Goal: Transaction & Acquisition: Obtain resource

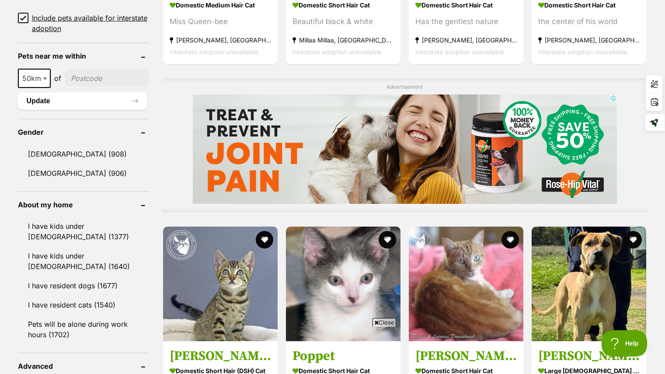
scroll to position [629, 0]
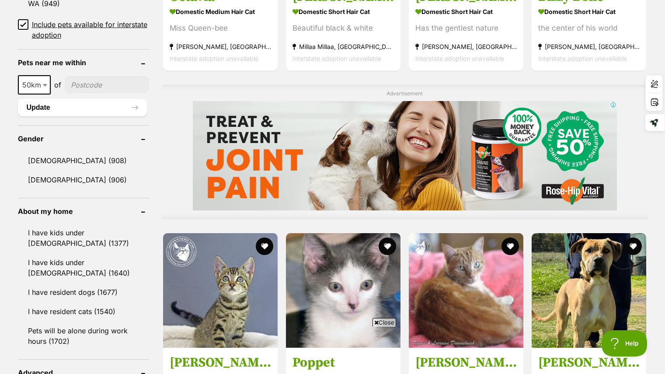
click at [40, 80] on span "50km" at bounding box center [34, 85] width 31 height 12
click at [86, 81] on input"] "postcode" at bounding box center [107, 84] width 84 height 17
type input"] "4030"
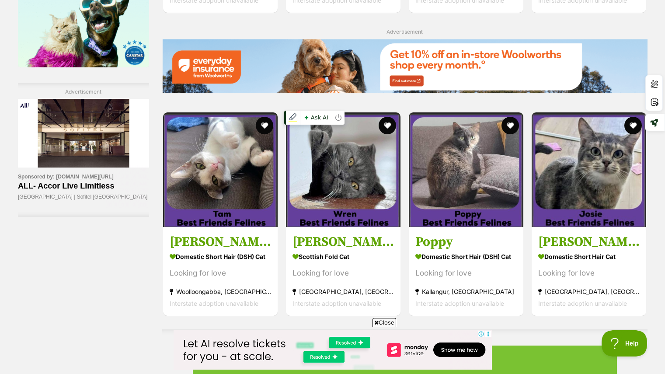
scroll to position [1282, 0]
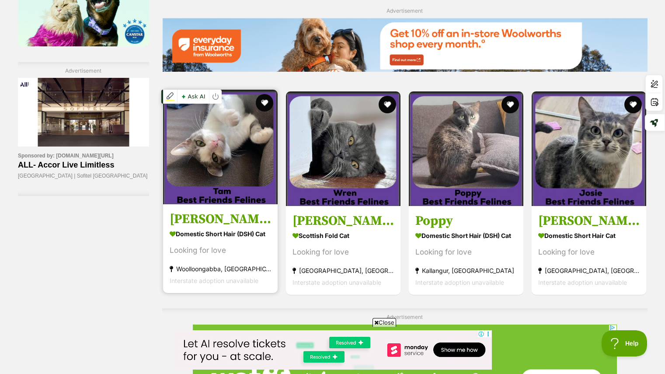
click at [240, 168] on img at bounding box center [220, 147] width 115 height 115
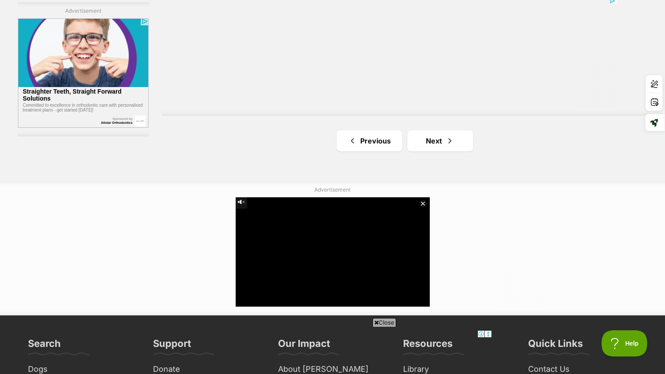
scroll to position [1610, 0]
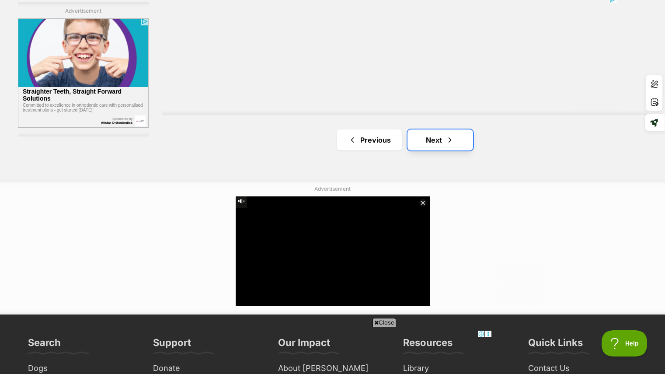
click at [445, 143] on span "Next page" at bounding box center [449, 140] width 9 height 10
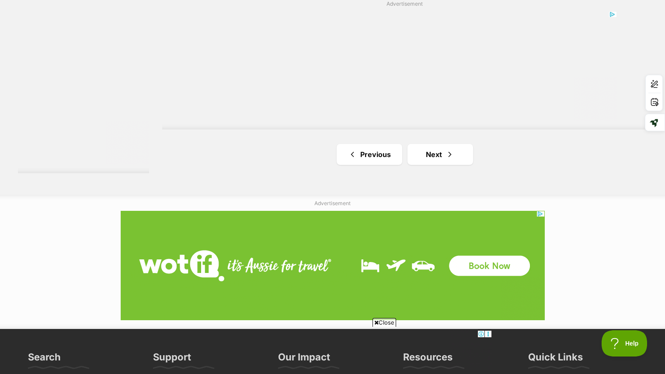
scroll to position [1665, 0]
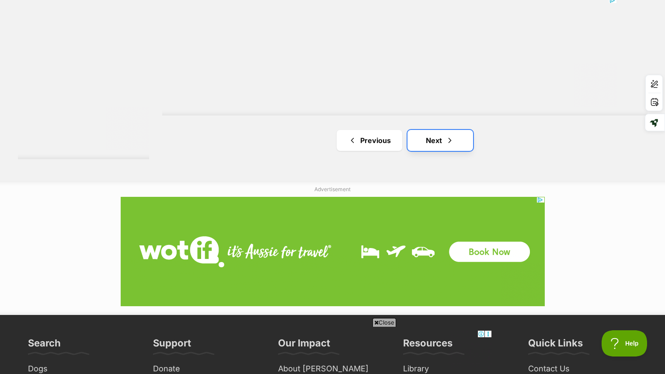
click at [438, 146] on link "Next" at bounding box center [440, 140] width 66 height 21
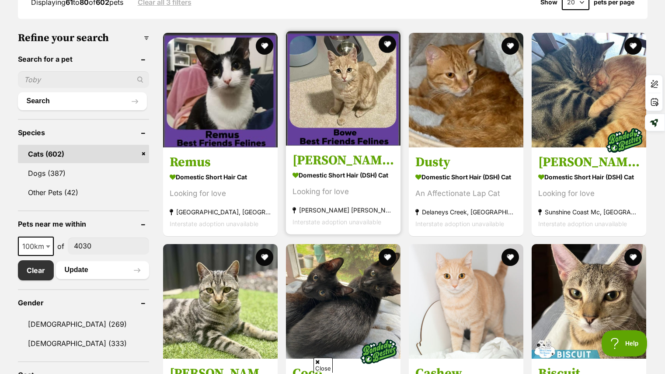
click at [371, 172] on strong "Domestic Short Hair (DSH) Cat" at bounding box center [342, 174] width 101 height 13
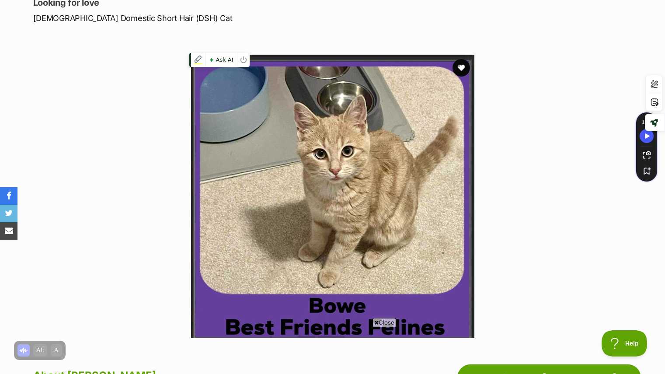
scroll to position [130, 0]
